Goal: Find specific page/section: Find specific page/section

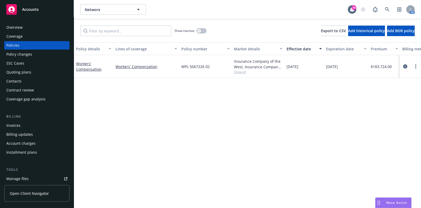
click at [26, 26] on div "Overview" at bounding box center [36, 27] width 61 height 8
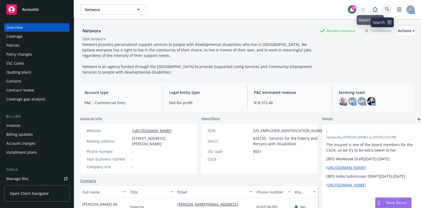
click at [385, 11] on icon at bounding box center [387, 9] width 5 height 5
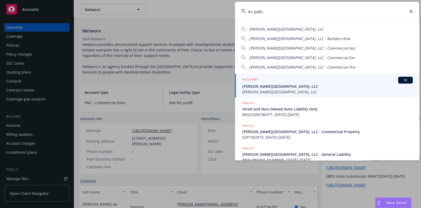
type input "ec palo"
click at [250, 91] on span "[PERSON_NAME][GEOGRAPHIC_DATA], LLC" at bounding box center [327, 92] width 171 height 6
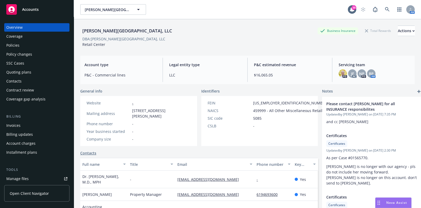
click at [24, 71] on div "Quoting plans" at bounding box center [18, 72] width 25 height 8
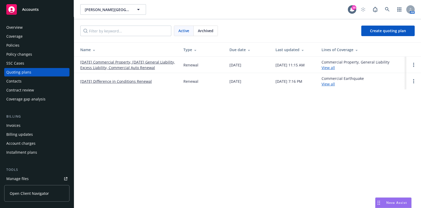
click at [110, 67] on link "[DATE] Commercial Property, [DATE] General Liability, Excess Liability, Commerc…" at bounding box center [127, 64] width 95 height 11
